Goal: Task Accomplishment & Management: Use online tool/utility

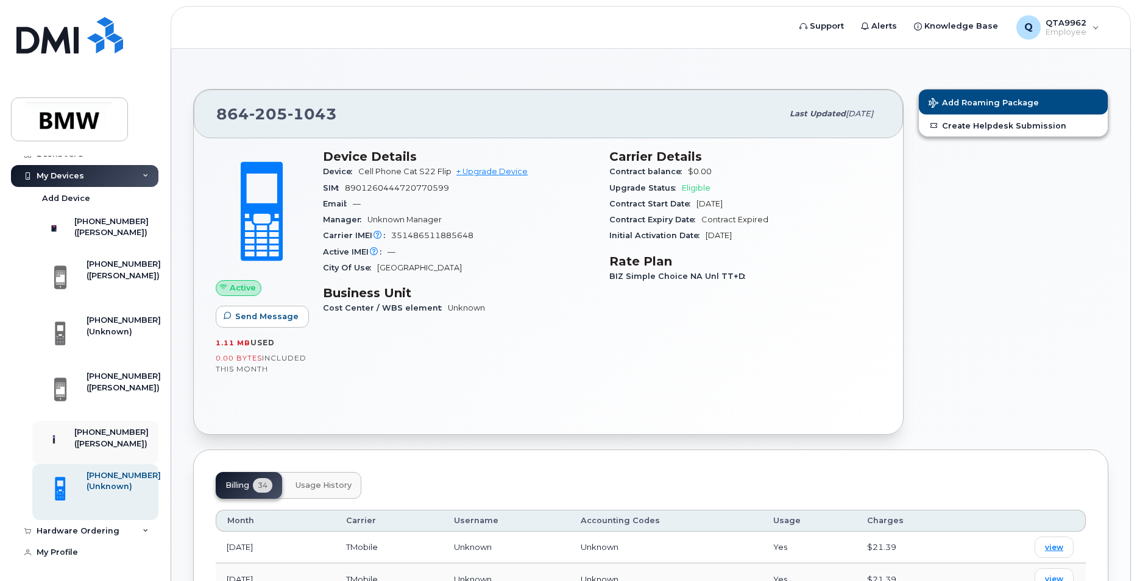
scroll to position [34, 0]
drag, startPoint x: 113, startPoint y: 430, endPoint x: 107, endPoint y: 433, distance: 6.8
click at [107, 439] on div "([PERSON_NAME])" at bounding box center [111, 444] width 74 height 11
click at [106, 439] on div "([PERSON_NAME])" at bounding box center [111, 444] width 74 height 11
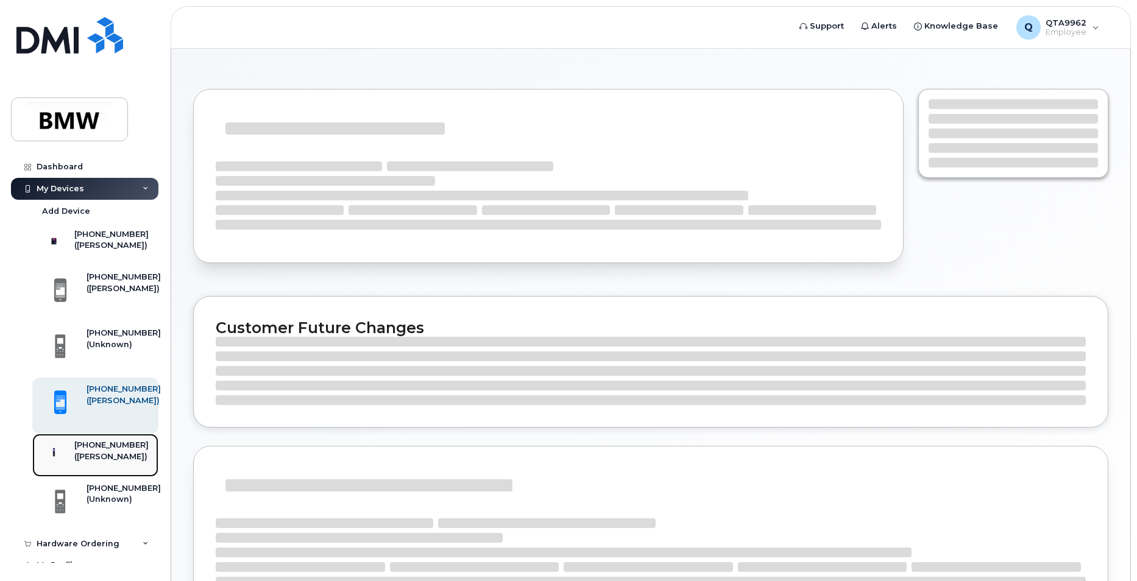
click at [99, 462] on div "([PERSON_NAME])" at bounding box center [111, 457] width 74 height 11
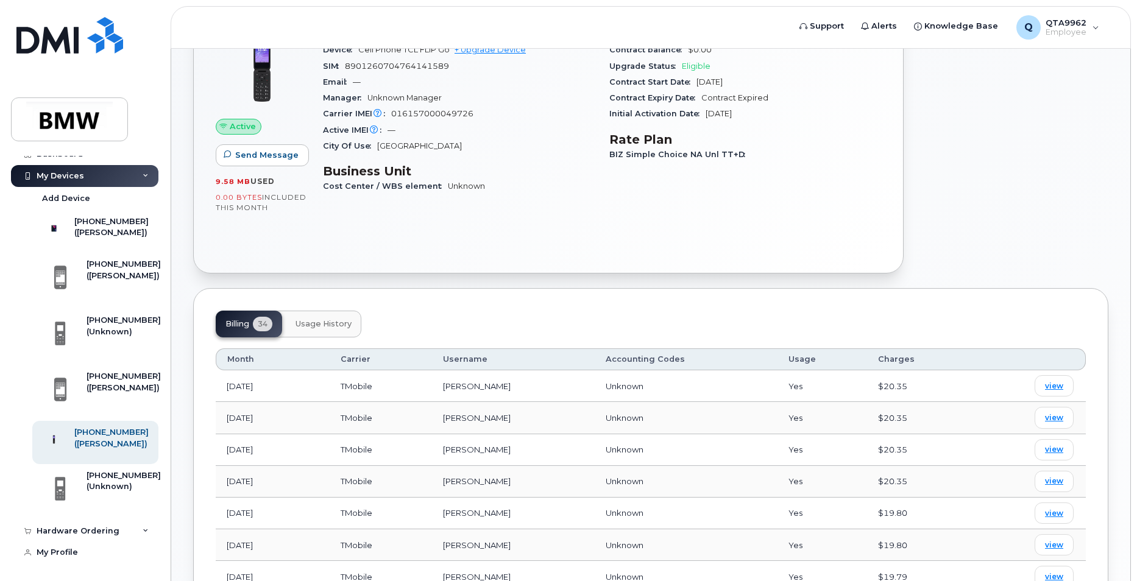
scroll to position [61, 0]
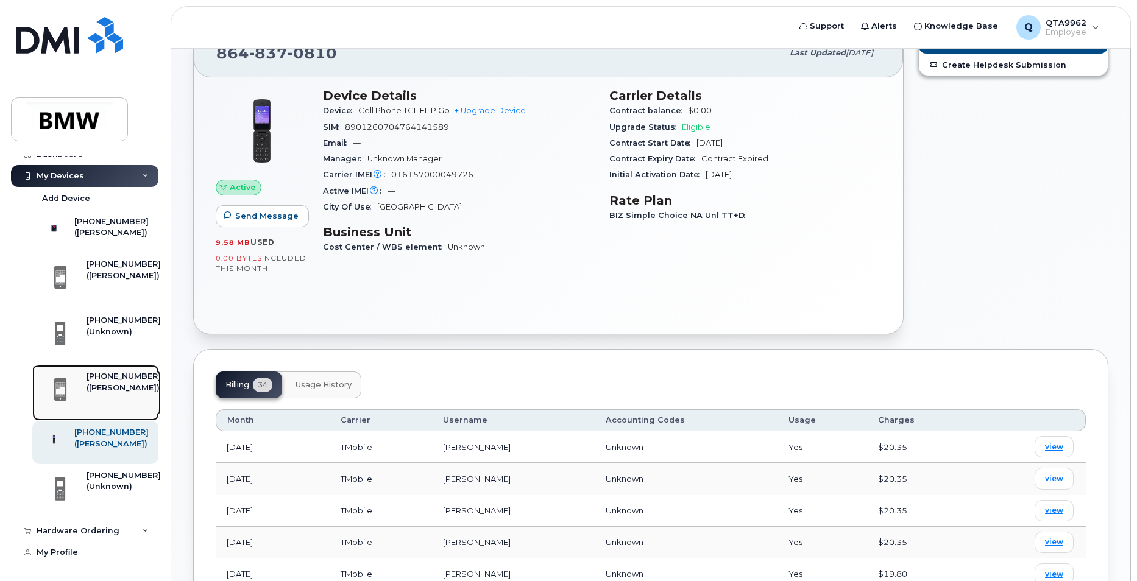
click at [107, 374] on div "[PHONE_NUMBER]" at bounding box center [124, 376] width 74 height 11
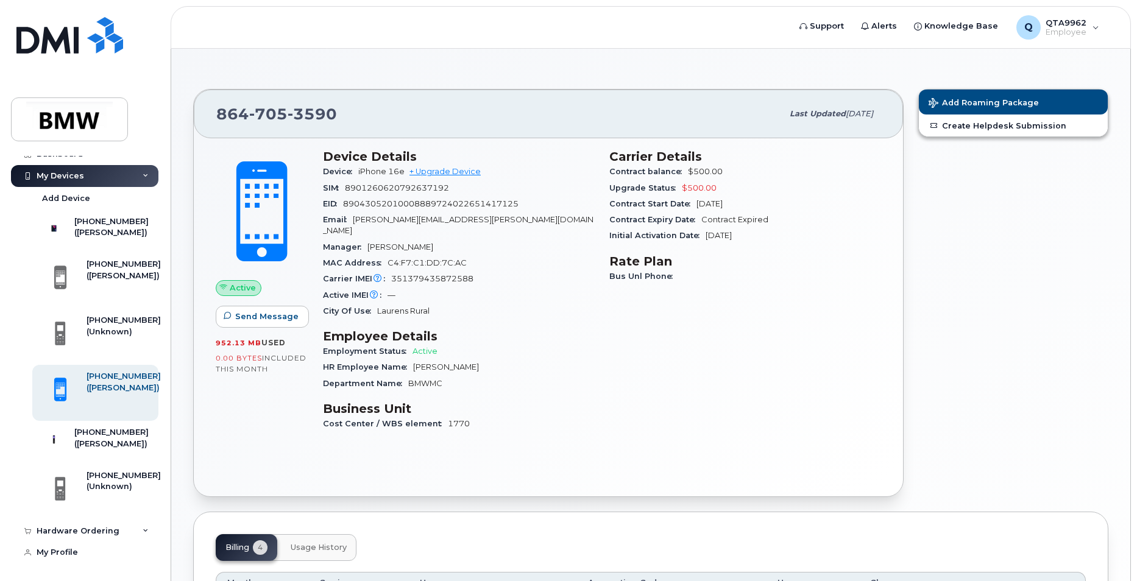
scroll to position [34, 0]
click at [116, 444] on div "([PERSON_NAME])" at bounding box center [111, 444] width 74 height 11
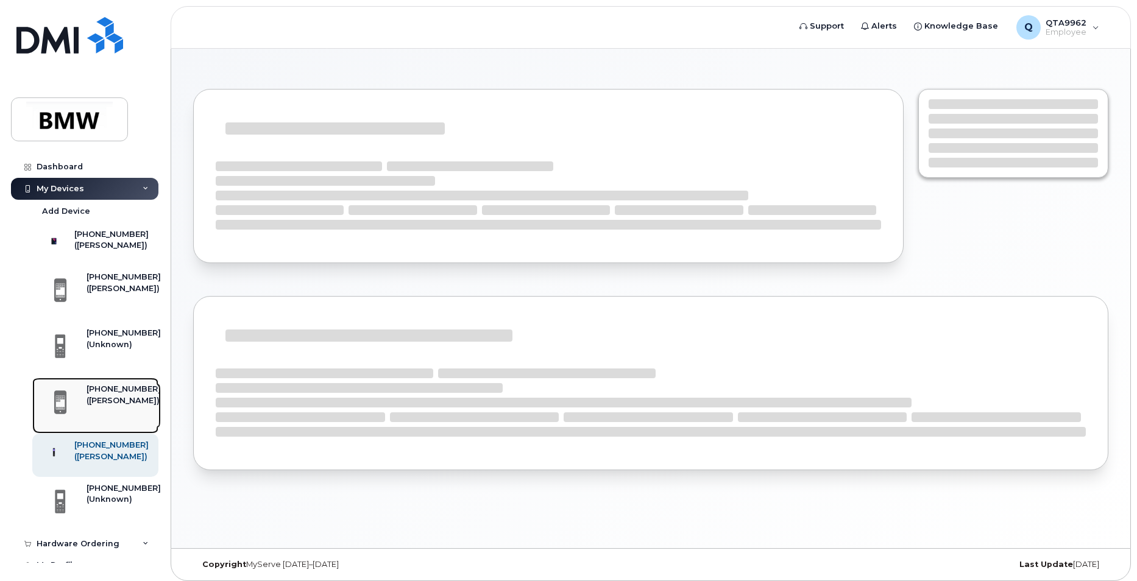
click at [107, 395] on div "[PHONE_NUMBER]" at bounding box center [124, 389] width 74 height 11
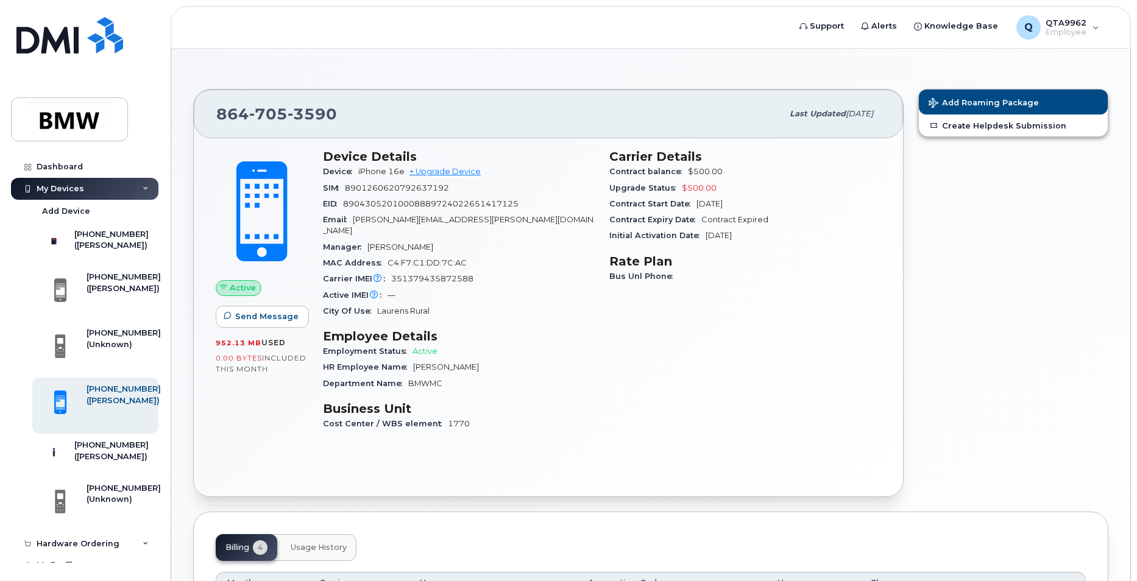
drag, startPoint x: 107, startPoint y: 407, endPoint x: 558, endPoint y: 372, distance: 451.7
click at [558, 376] on div "Department Name BMWMC" at bounding box center [459, 384] width 272 height 16
click at [97, 462] on div "([PERSON_NAME])" at bounding box center [111, 457] width 74 height 11
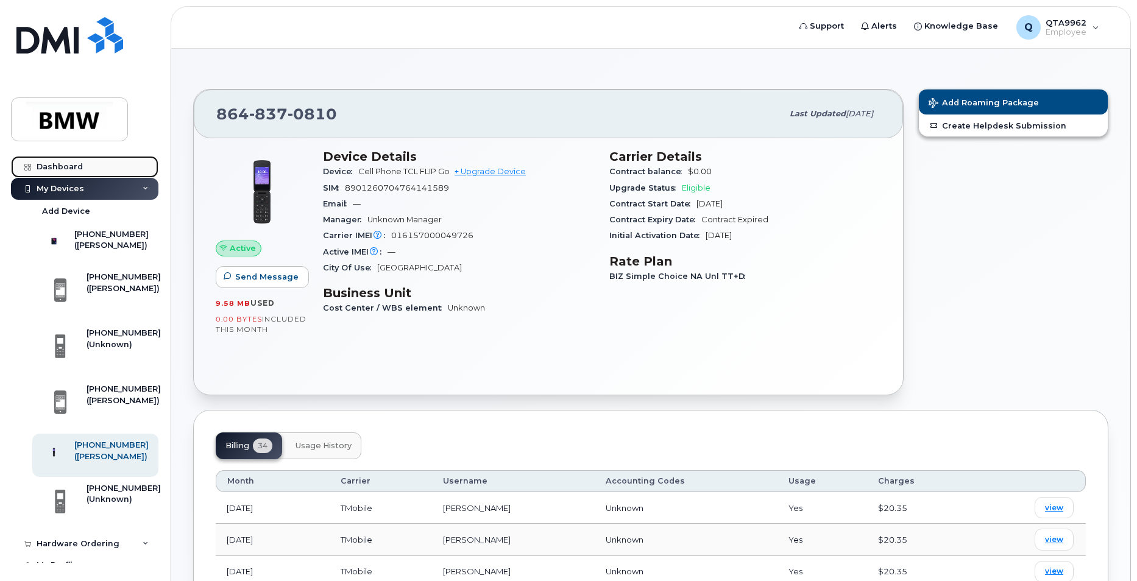
click at [72, 163] on div "Dashboard" at bounding box center [60, 167] width 46 height 10
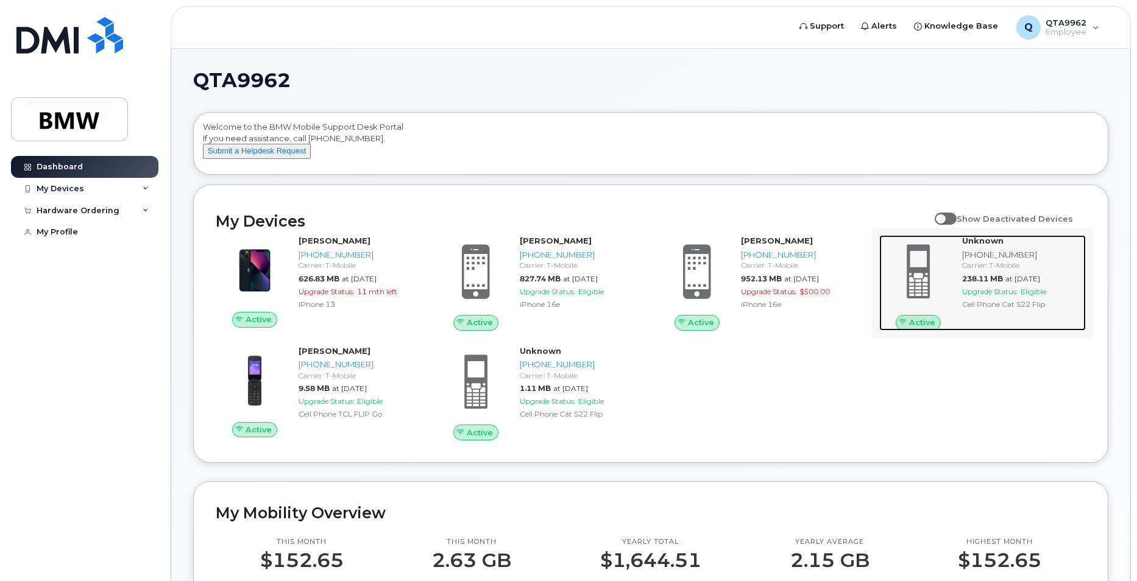
click at [994, 261] on div "[PHONE_NUMBER]" at bounding box center [1021, 255] width 119 height 12
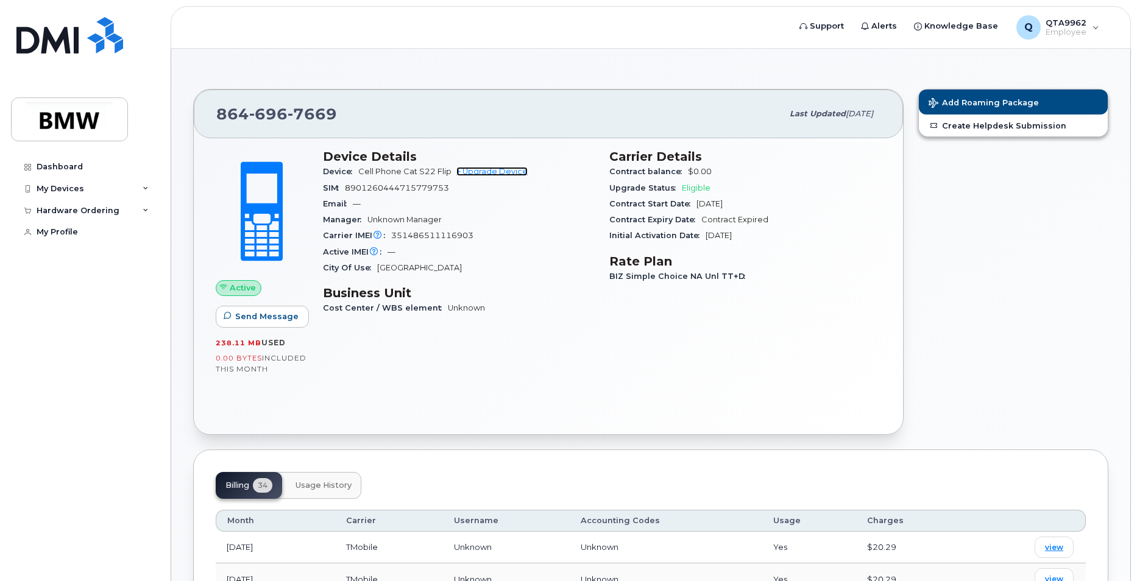
click at [487, 171] on link "+ Upgrade Device" at bounding box center [491, 171] width 71 height 9
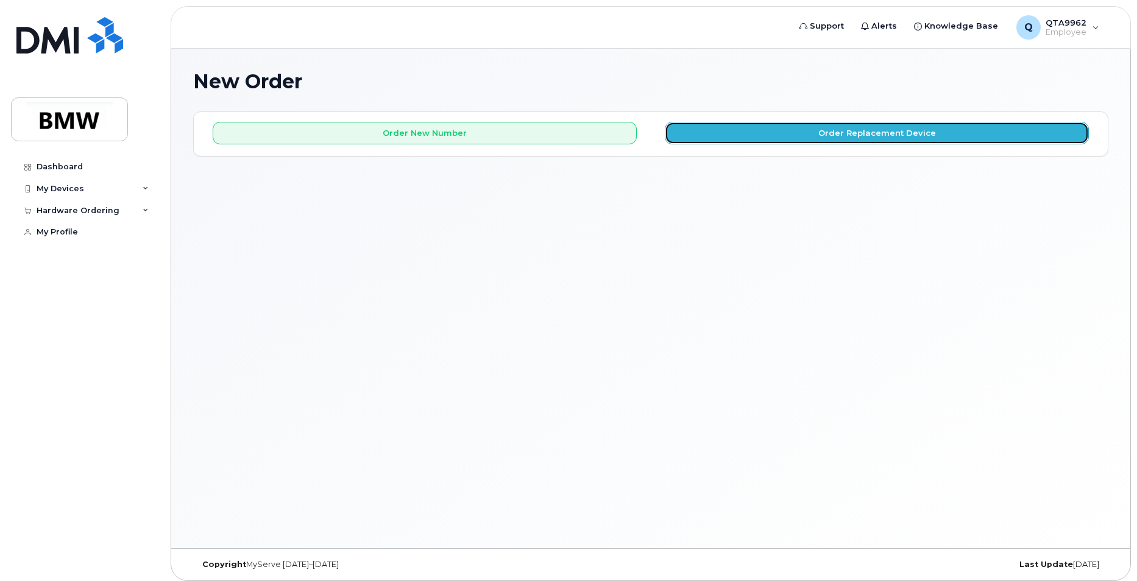
click at [814, 133] on button "Order Replacement Device" at bounding box center [877, 133] width 424 height 23
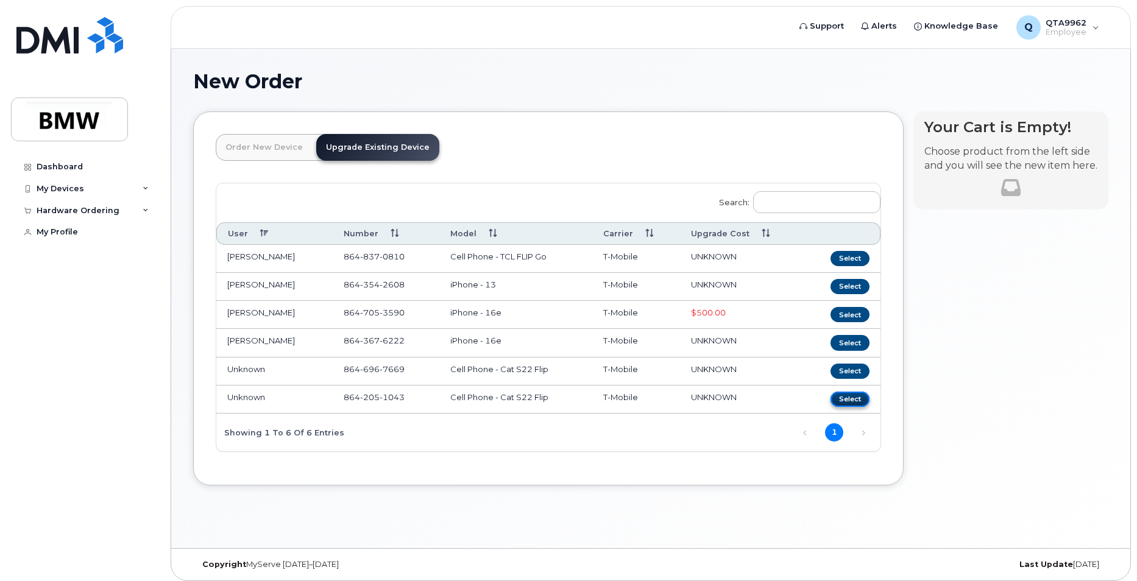
click at [854, 400] on button "Select" at bounding box center [850, 399] width 39 height 15
